Goal: Check status: Check status

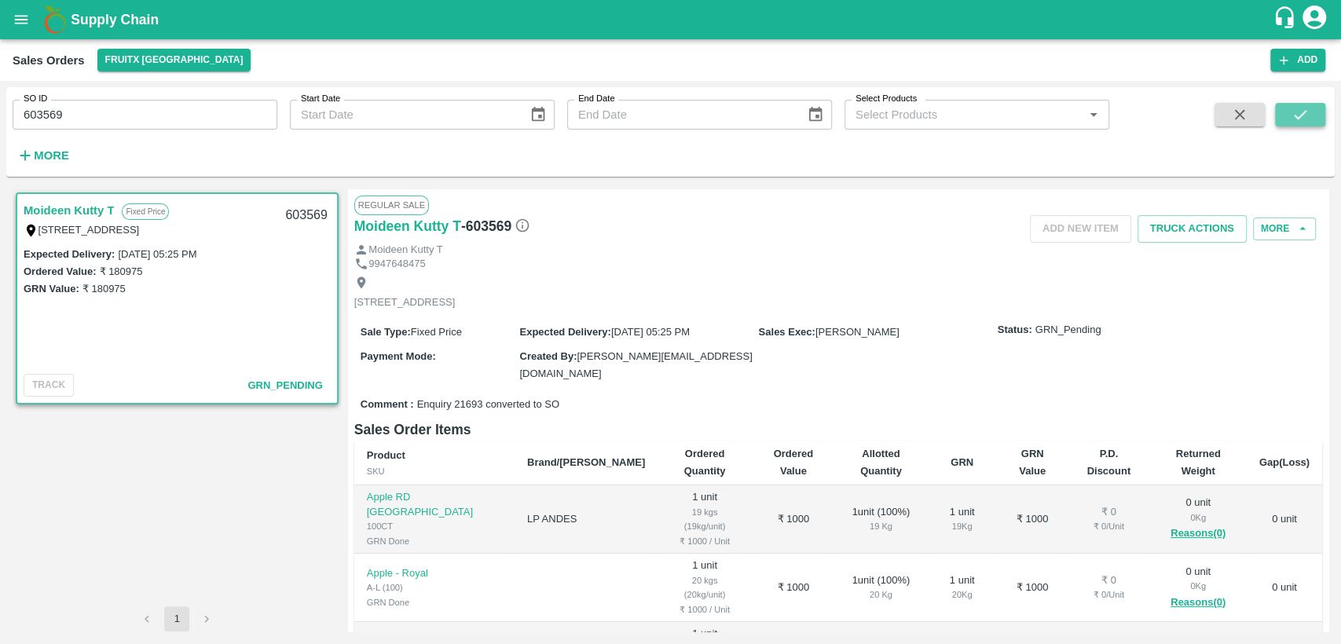
click at [1283, 108] on button "submit" at bounding box center [1300, 115] width 50 height 24
drag, startPoint x: 94, startPoint y: 110, endPoint x: 0, endPoint y: 125, distance: 95.4
click at [0, 125] on div "SO ID 603569 SO ID Start Date Start Date End Date End Date Select Products Sele…" at bounding box center [670, 362] width 1341 height 563
paste input "text"
click at [1308, 113] on button "submit" at bounding box center [1300, 115] width 50 height 24
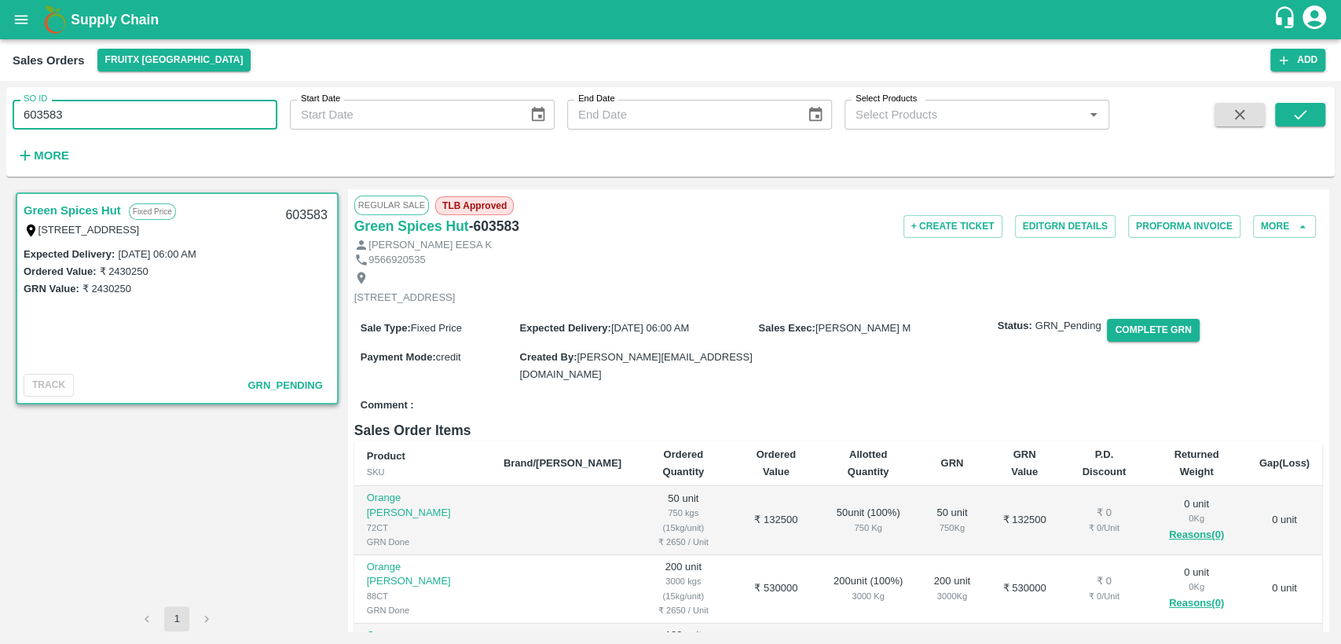
drag, startPoint x: 72, startPoint y: 117, endPoint x: 0, endPoint y: 123, distance: 72.5
click at [0, 123] on div "SO ID 603583 SO ID Start Date Start Date End Date End Date Select Products Sele…" at bounding box center [670, 362] width 1341 height 563
paste input "text"
click at [1309, 112] on button "submit" at bounding box center [1300, 115] width 50 height 24
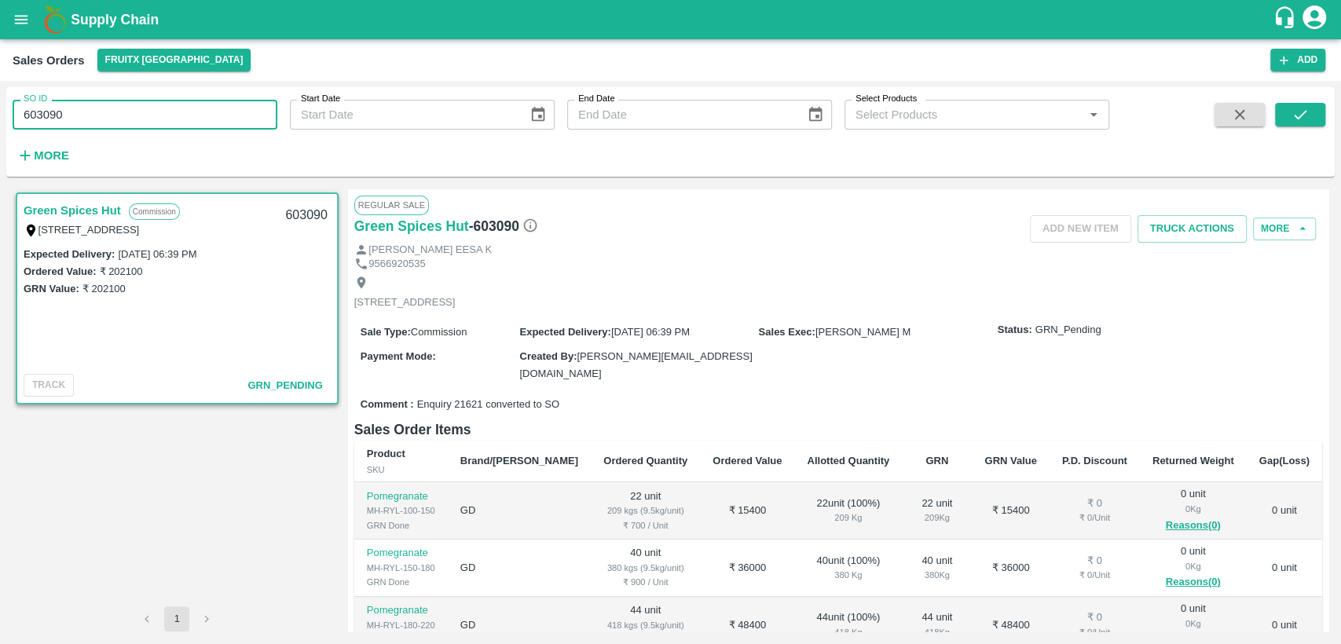
drag, startPoint x: 64, startPoint y: 108, endPoint x: 0, endPoint y: 102, distance: 63.9
click at [0, 102] on div "SO ID 603090 SO ID Start Date Start Date End Date End Date Select Products Sele…" at bounding box center [670, 362] width 1341 height 563
paste input "text"
click at [1307, 112] on icon "submit" at bounding box center [1299, 114] width 17 height 17
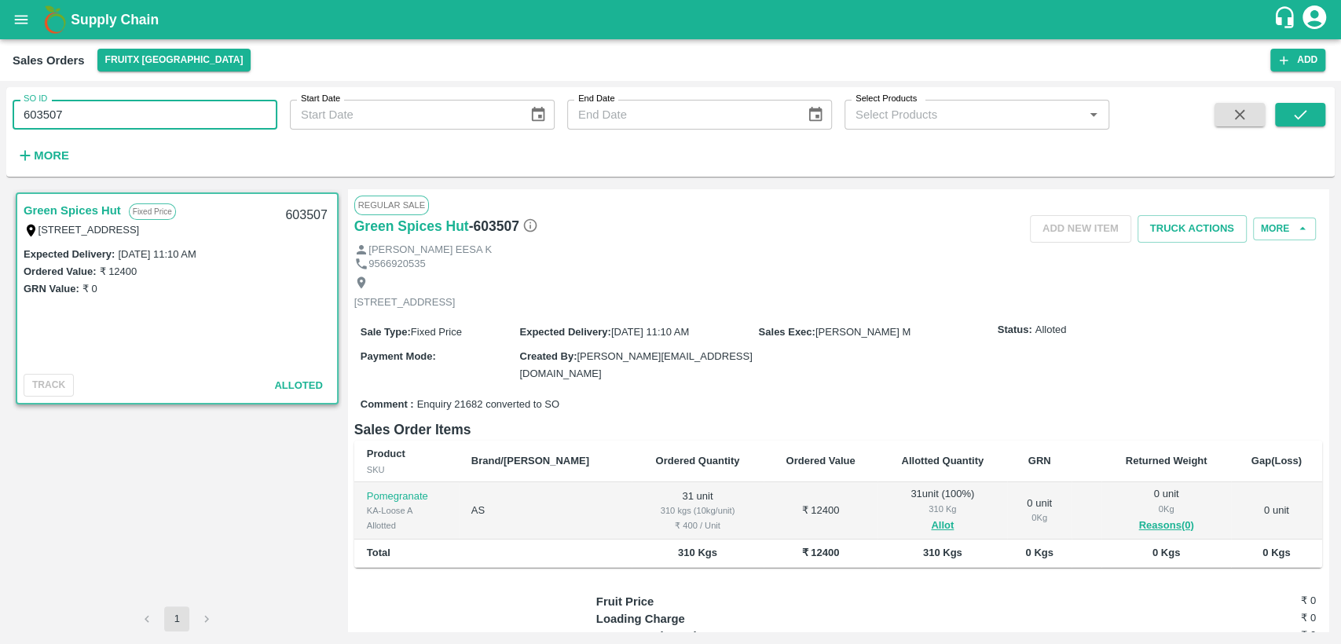
drag, startPoint x: 56, startPoint y: 121, endPoint x: 43, endPoint y: 134, distance: 18.3
click at [26, 136] on div "SO ID 603507 SO ID Start Date Start Date End Date End Date Select Products Sele…" at bounding box center [554, 128] width 1109 height 82
click at [63, 116] on input "603507" at bounding box center [145, 115] width 265 height 30
paste input "text"
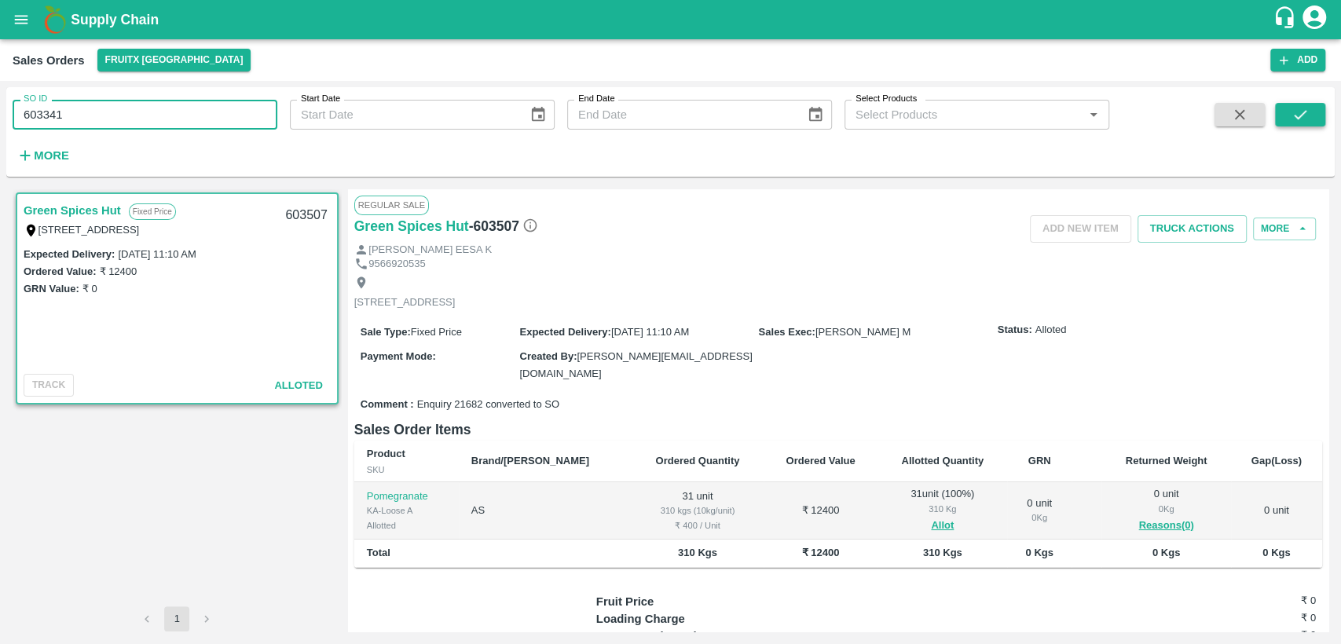
type input "603341"
click at [1296, 112] on icon "submit" at bounding box center [1299, 114] width 17 height 17
